Goal: Navigation & Orientation: Find specific page/section

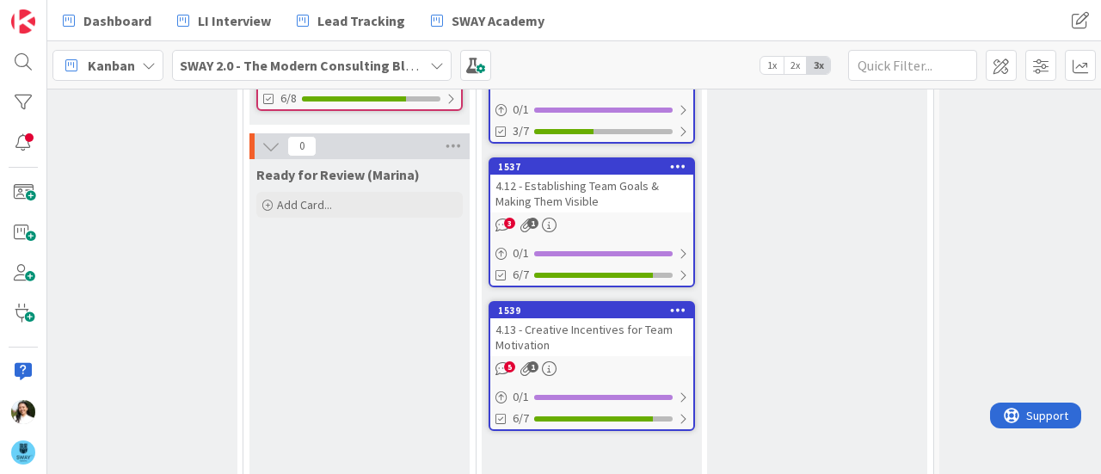
scroll to position [0, 944]
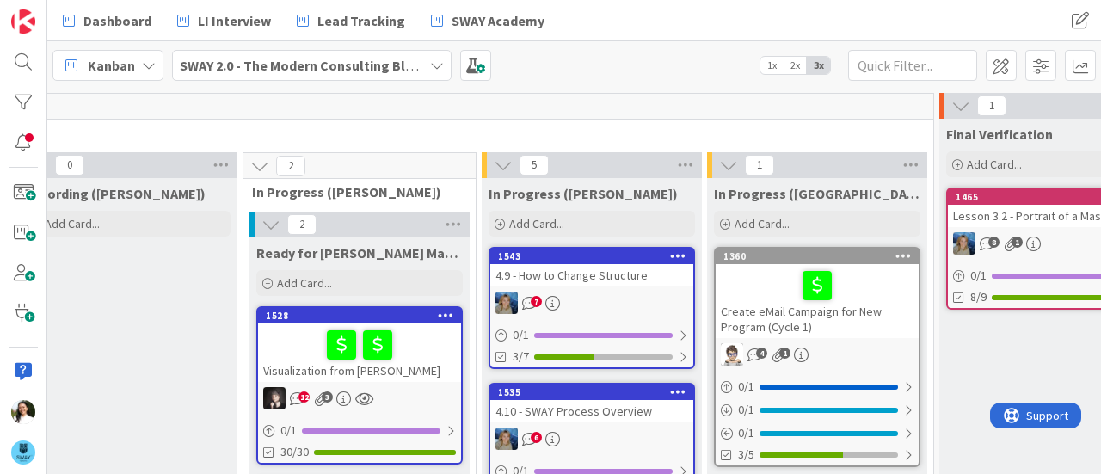
click at [605, 273] on div "4.9 - How to Change Structure" at bounding box center [591, 275] width 203 height 22
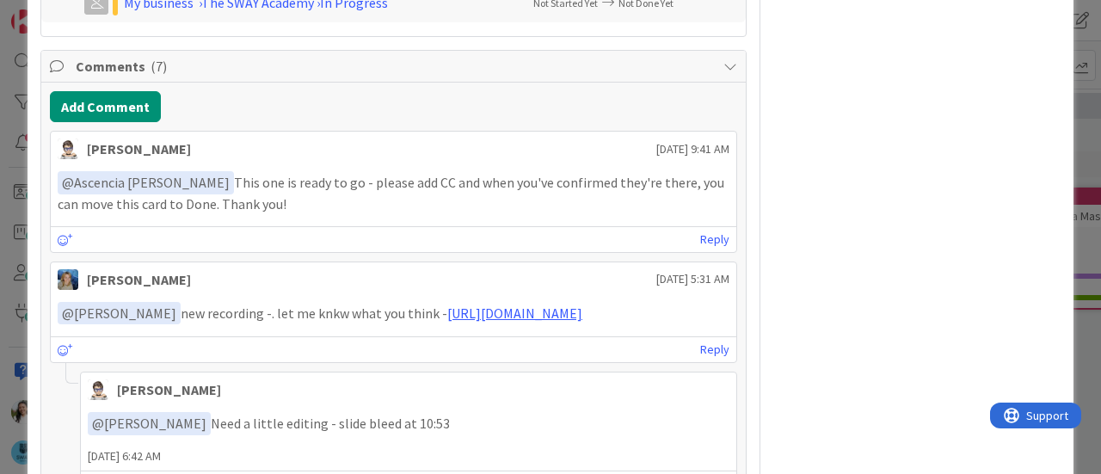
scroll to position [926, 0]
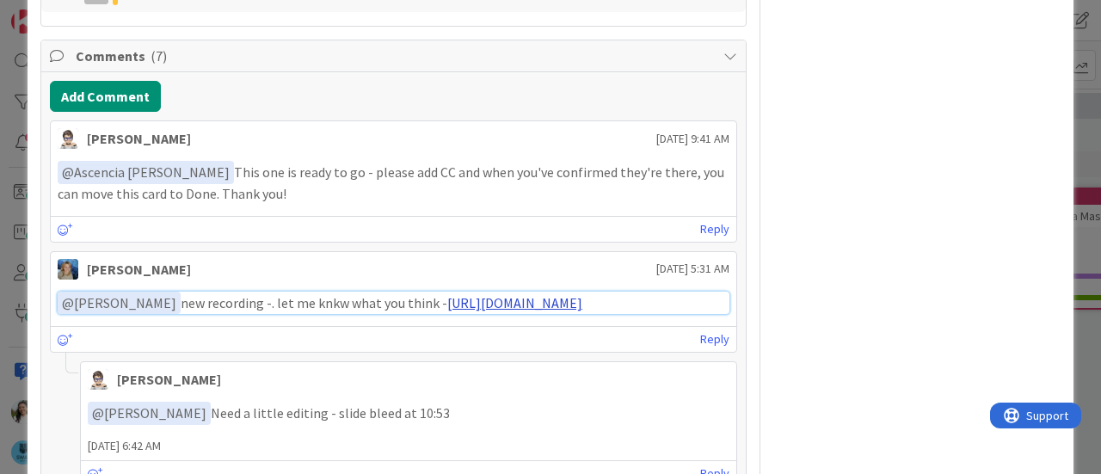
click at [470, 302] on link "[URL][DOMAIN_NAME]" at bounding box center [514, 302] width 135 height 17
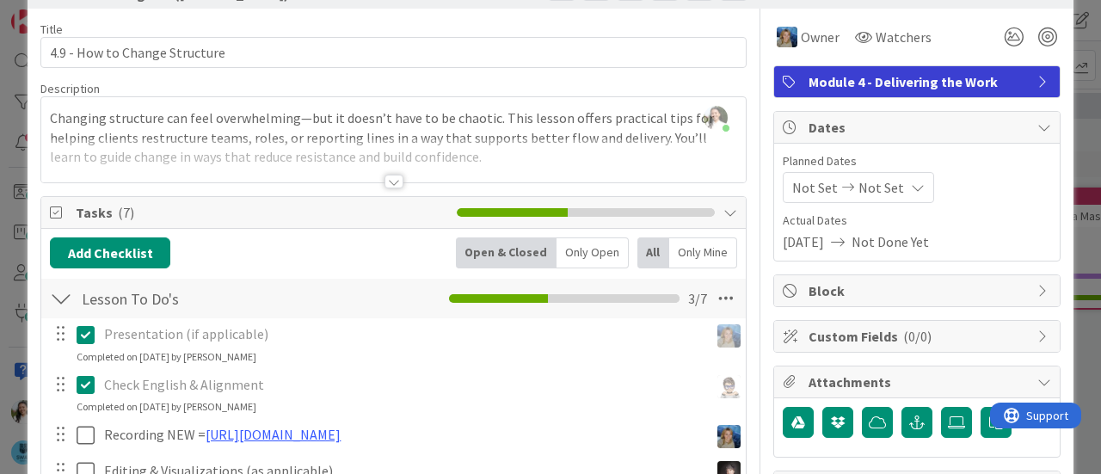
scroll to position [0, 0]
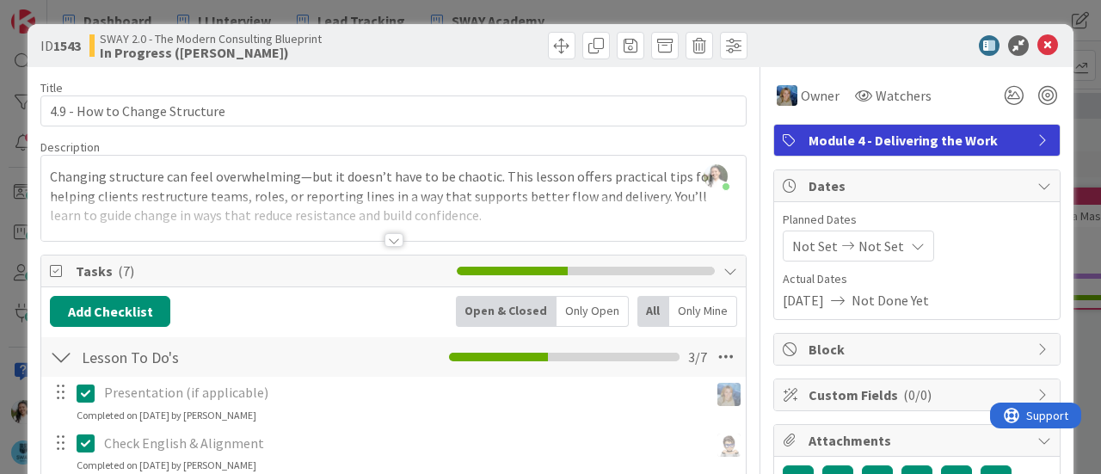
click at [407, 12] on div "ID 1543 SWAY 2.0 - The Modern Consulting Blueprint In Progress ([PERSON_NAME]) …" at bounding box center [550, 237] width 1101 height 474
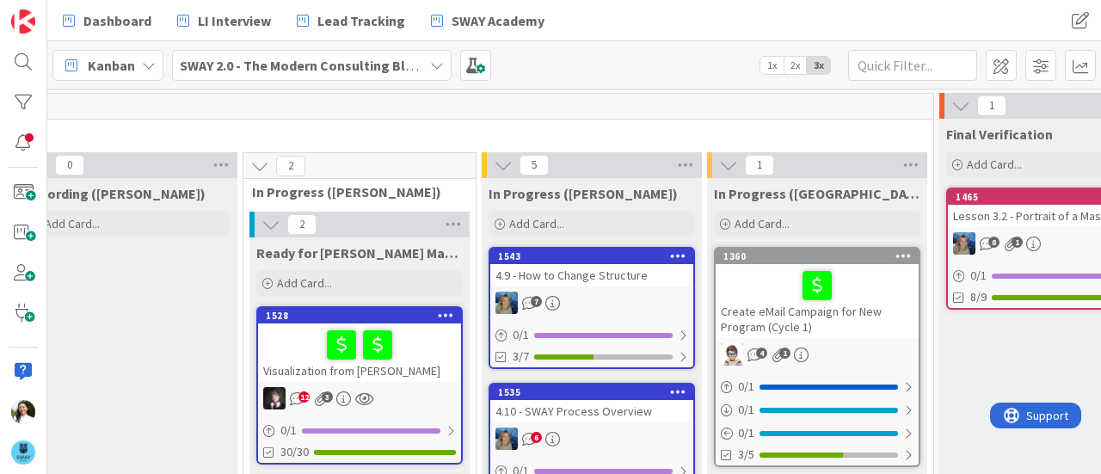
click at [304, 67] on b "SWAY 2.0 - The Modern Consulting Blueprint" at bounding box center [315, 65] width 271 height 17
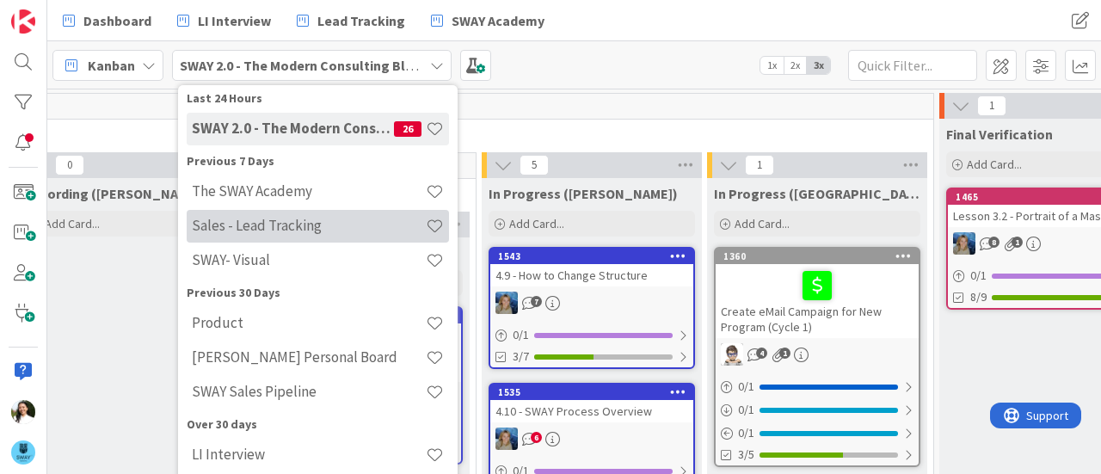
scroll to position [84, 0]
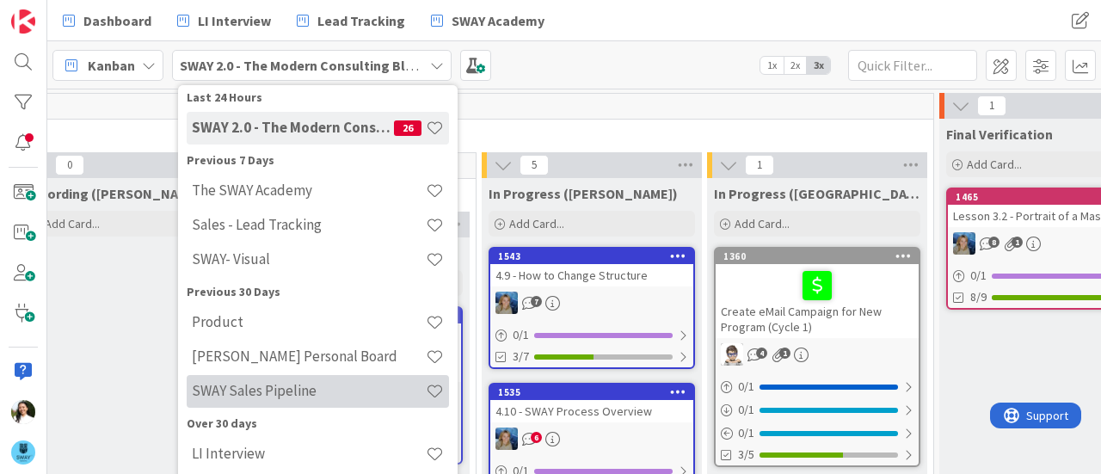
click at [286, 380] on div "SWAY Sales Pipeline" at bounding box center [318, 391] width 262 height 33
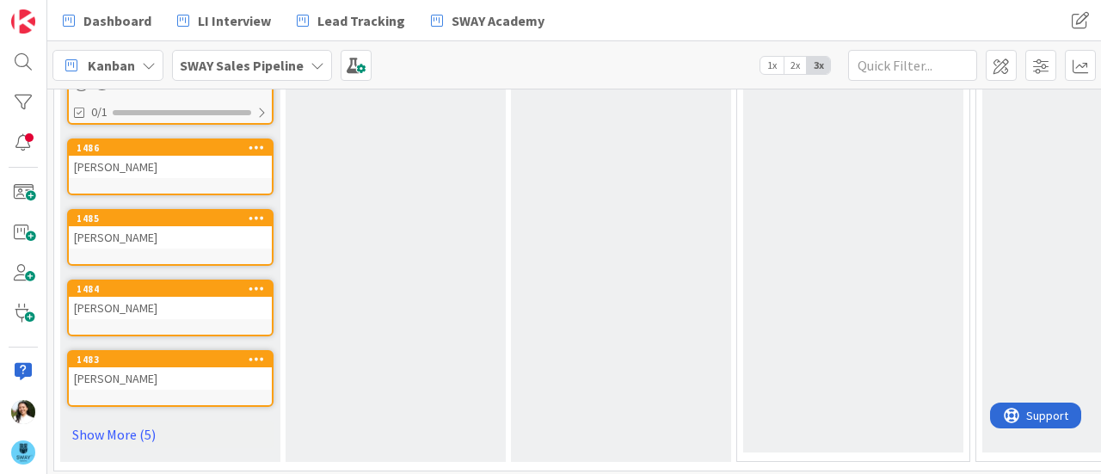
scroll to position [662, 0]
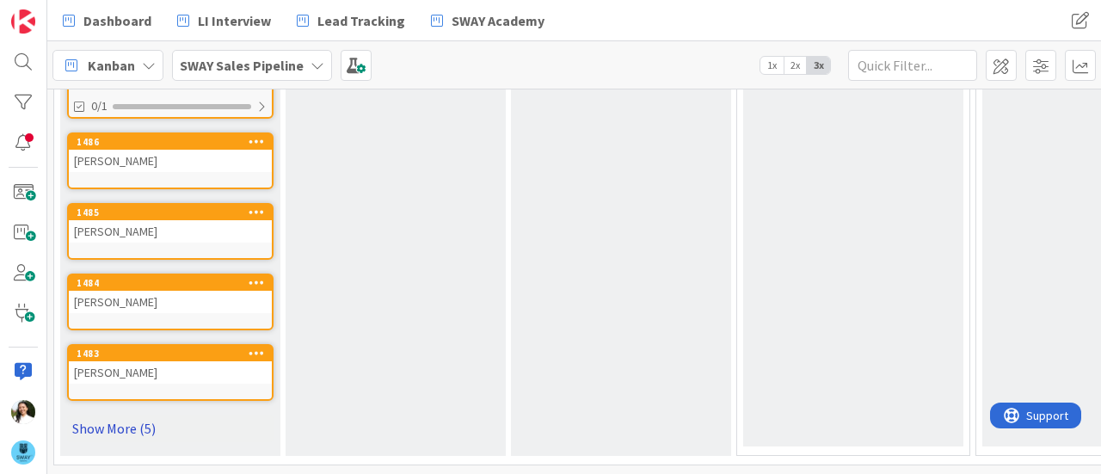
click at [108, 419] on link "Show More (5)" at bounding box center [170, 428] width 206 height 28
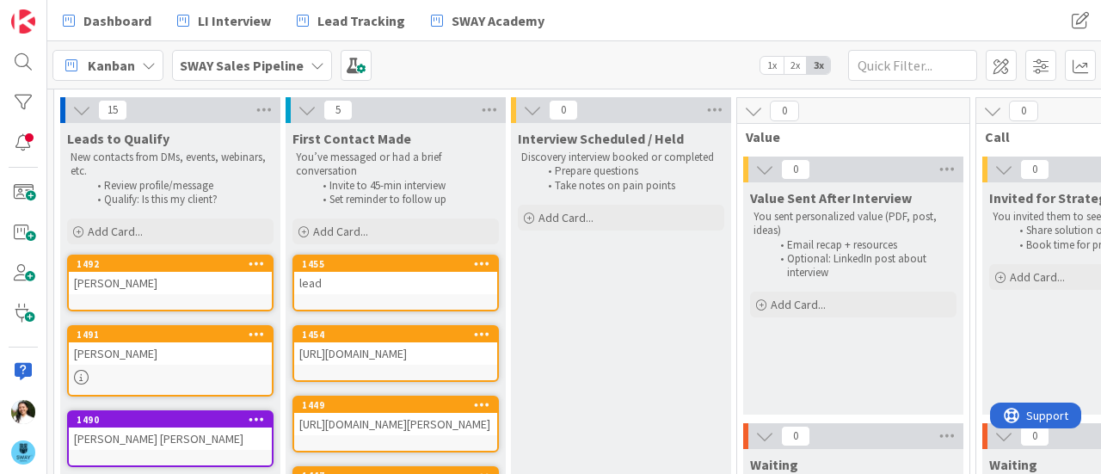
scroll to position [56, 0]
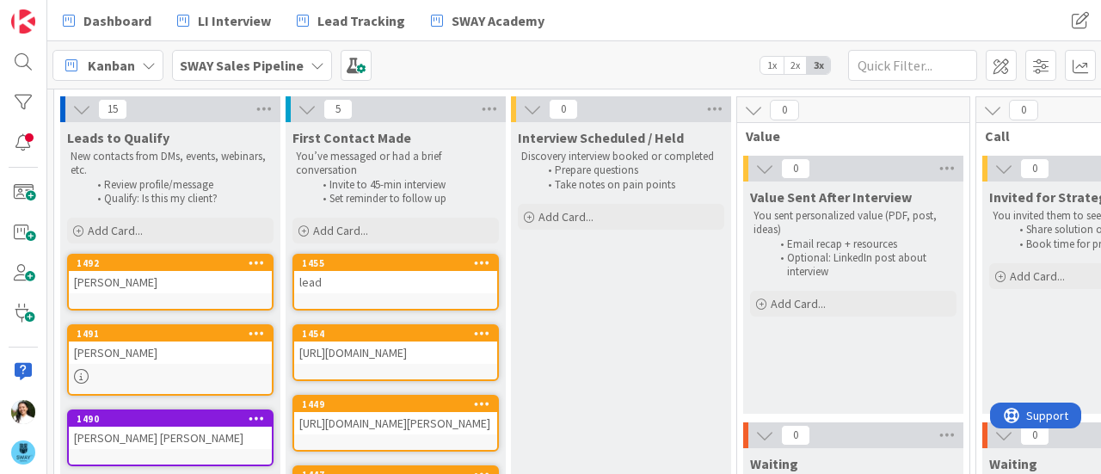
click at [433, 279] on div "lead" at bounding box center [395, 282] width 203 height 22
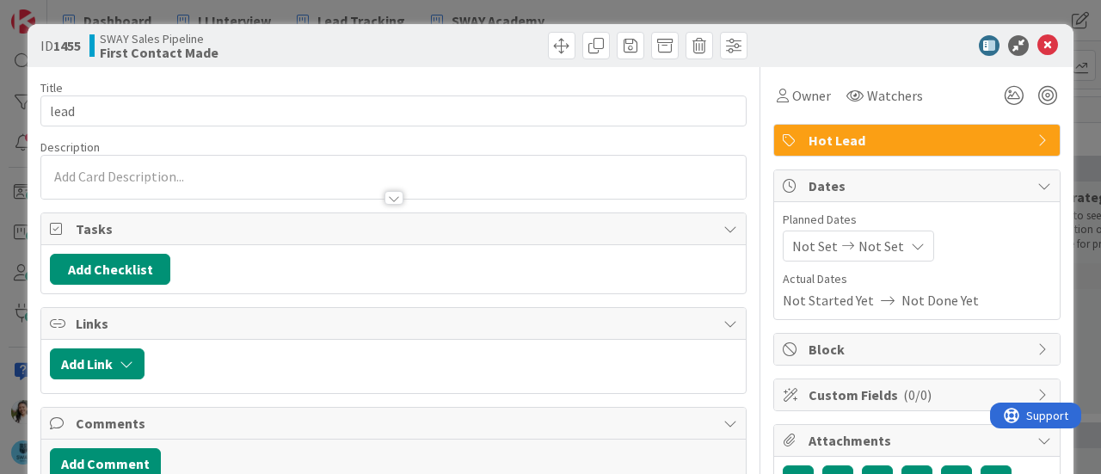
click at [0, 212] on div "ID 1455 SWAY Sales Pipeline First Contact Made Title 4 / 128 lead Description O…" at bounding box center [550, 237] width 1101 height 474
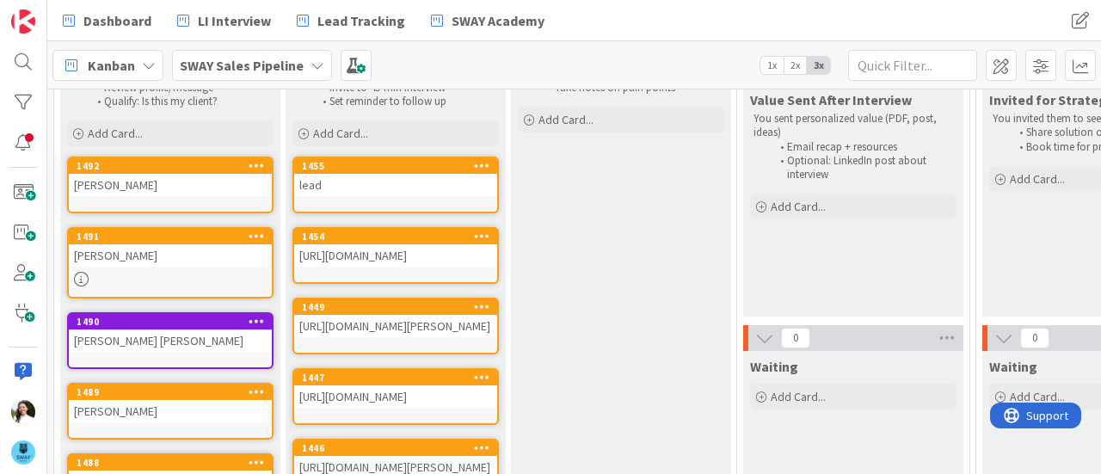
scroll to position [143, 0]
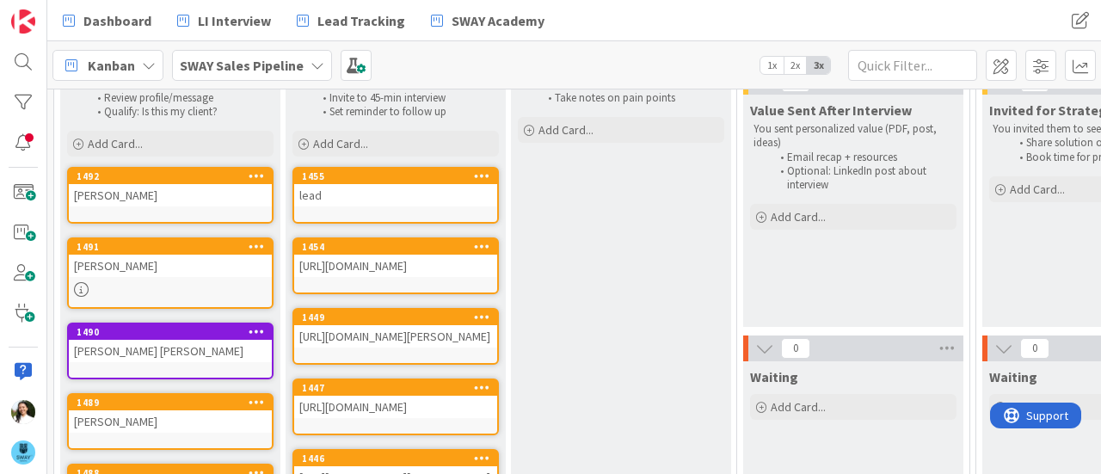
click at [166, 357] on div "[PERSON_NAME] [PERSON_NAME]" at bounding box center [170, 351] width 203 height 22
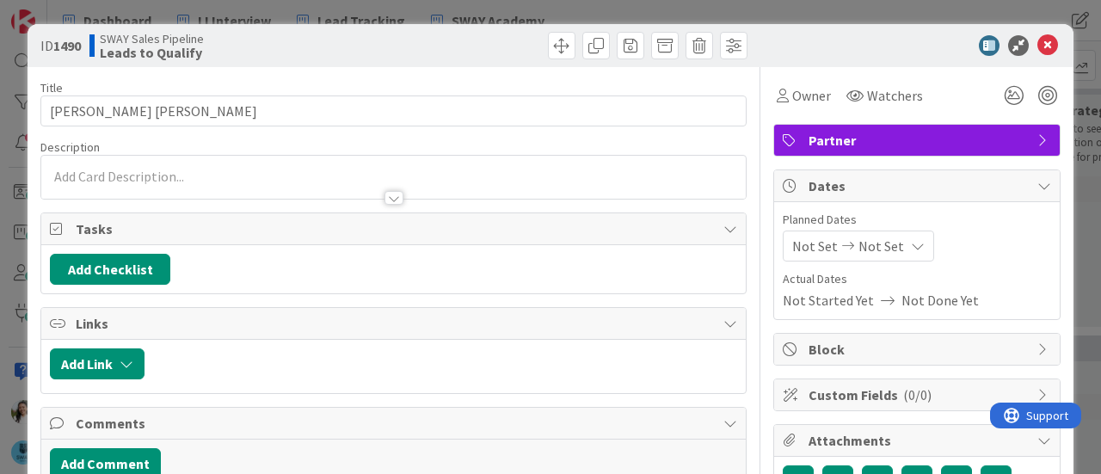
click at [0, 177] on div "ID 1490 SWAY Sales Pipeline Leads to Qualify Title 11 / 128 [PERSON_NAME] [PERS…" at bounding box center [550, 237] width 1101 height 474
